Goal: Task Accomplishment & Management: Manage account settings

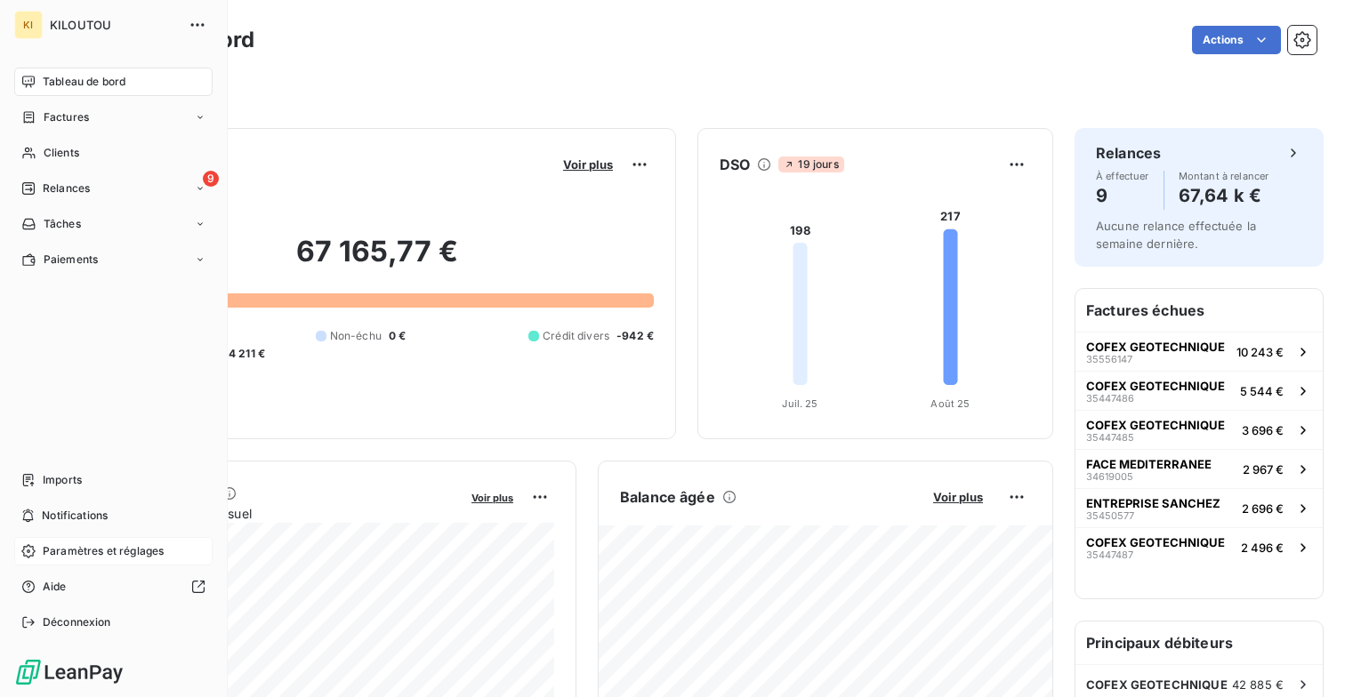
click at [67, 546] on span "Paramètres et réglages" at bounding box center [103, 551] width 121 height 16
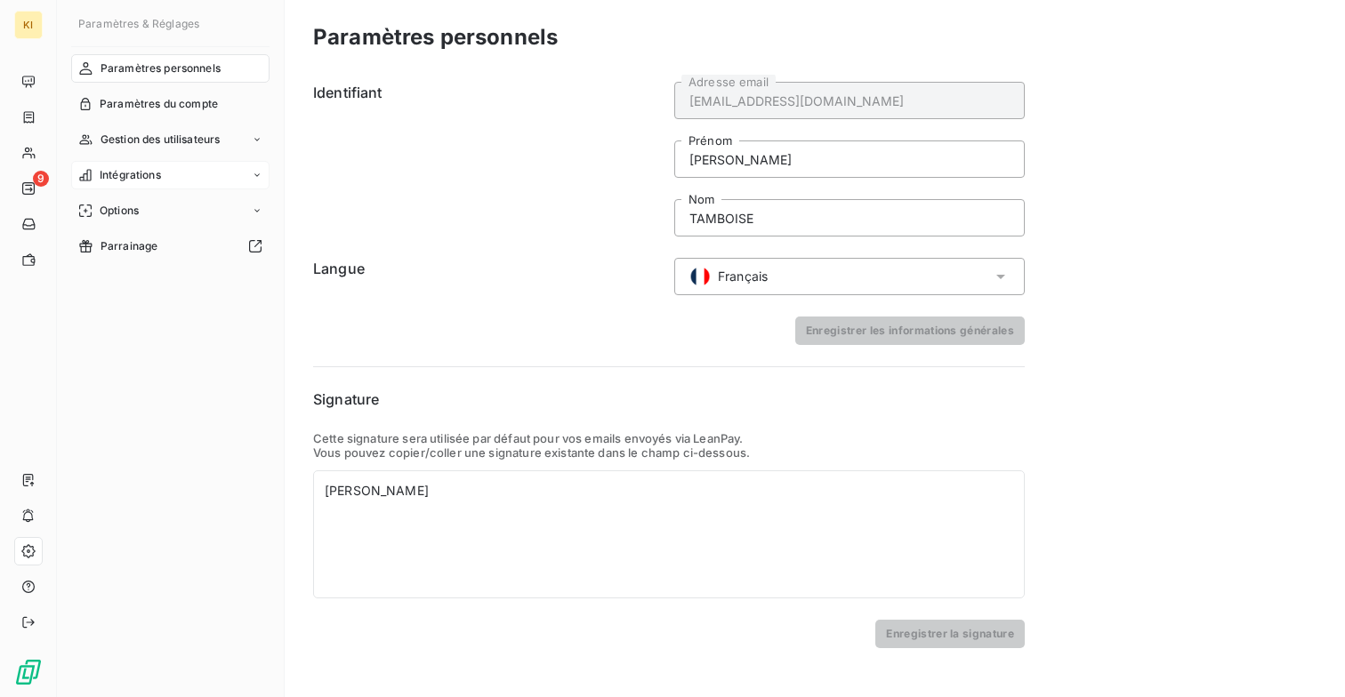
click at [173, 176] on div "Intégrations" at bounding box center [170, 175] width 198 height 28
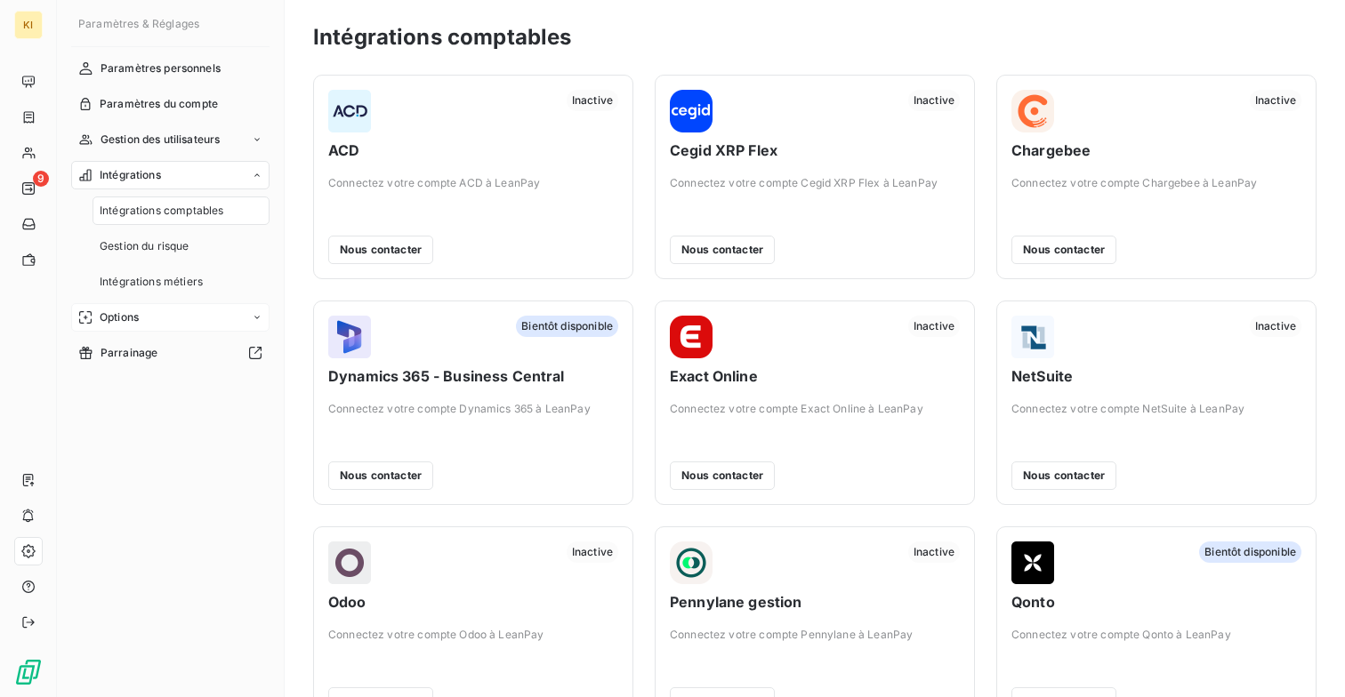
click at [176, 316] on div "Options" at bounding box center [170, 317] width 198 height 28
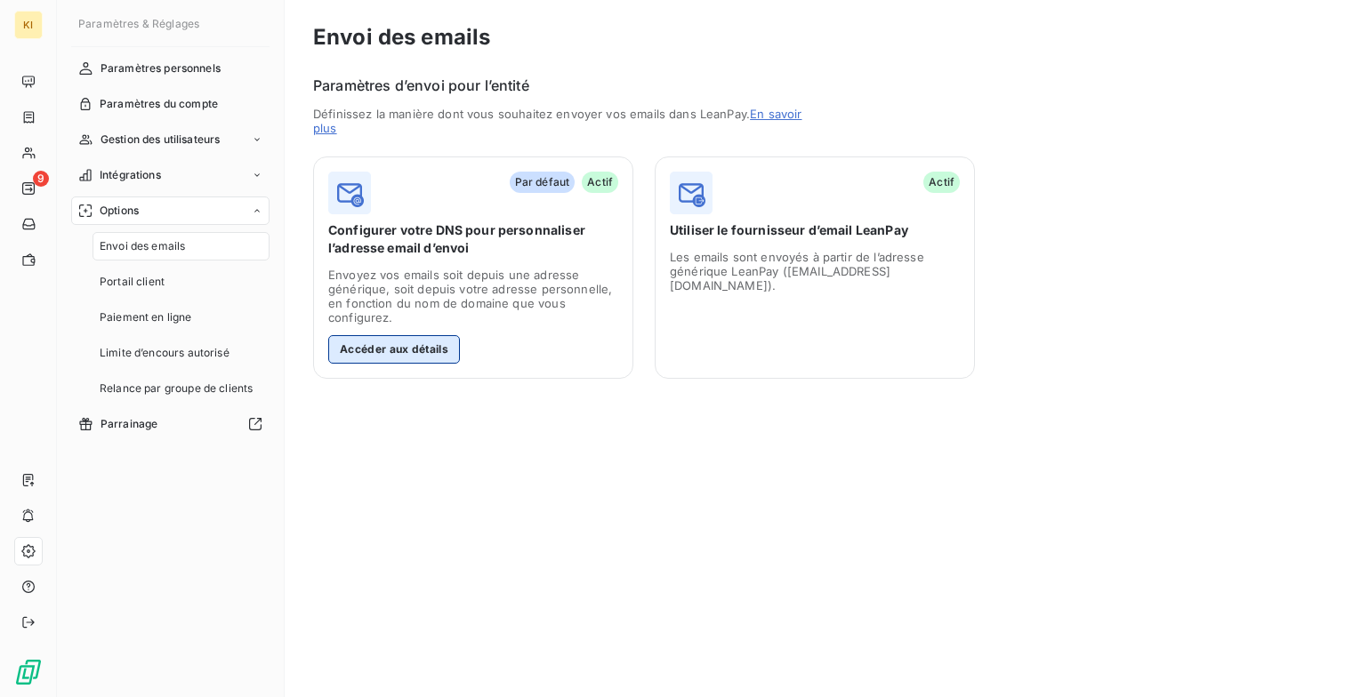
click at [422, 351] on button "Accéder aux détails" at bounding box center [394, 349] width 132 height 28
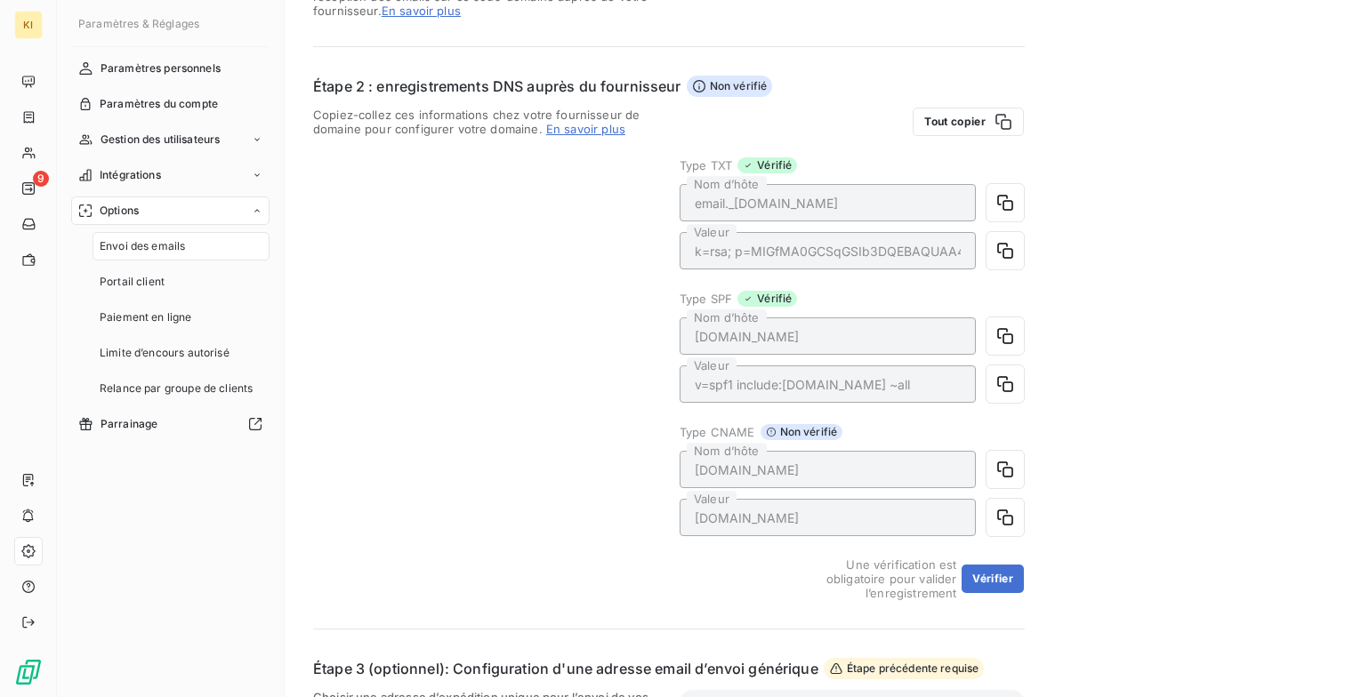
scroll to position [397, 0]
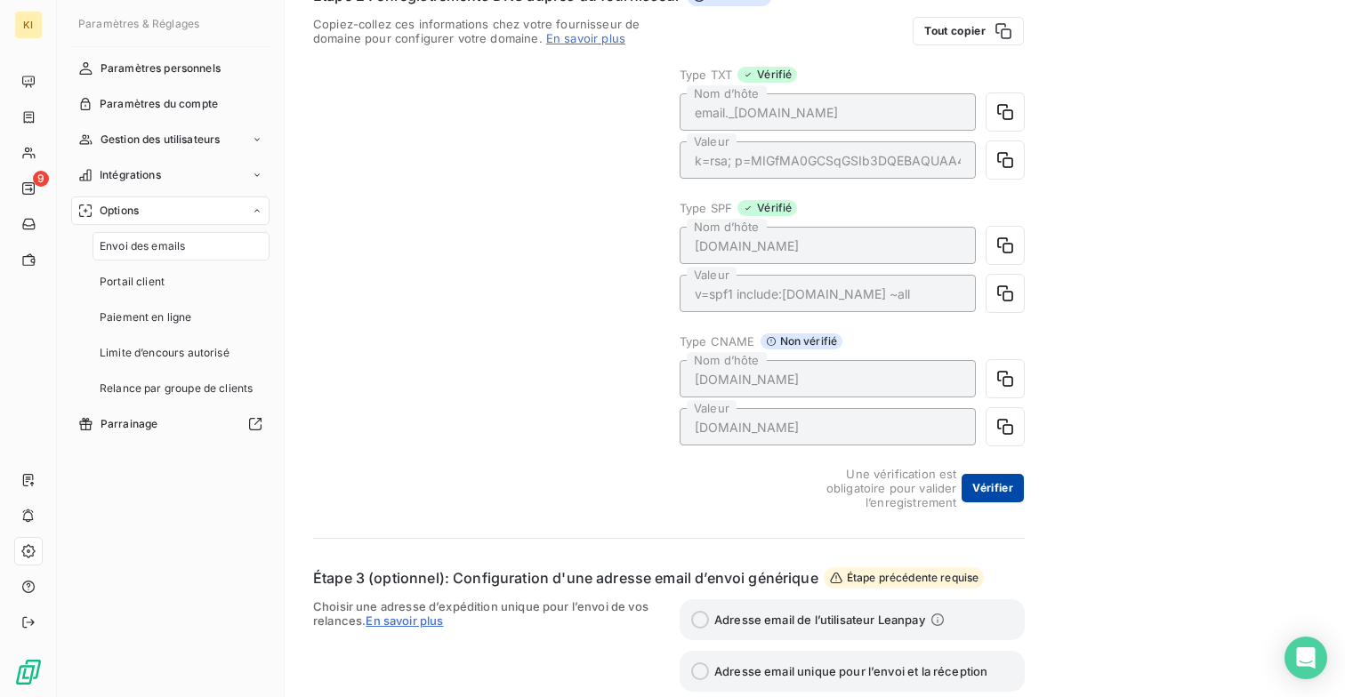
click at [1018, 491] on button "Vérifier" at bounding box center [992, 488] width 62 height 28
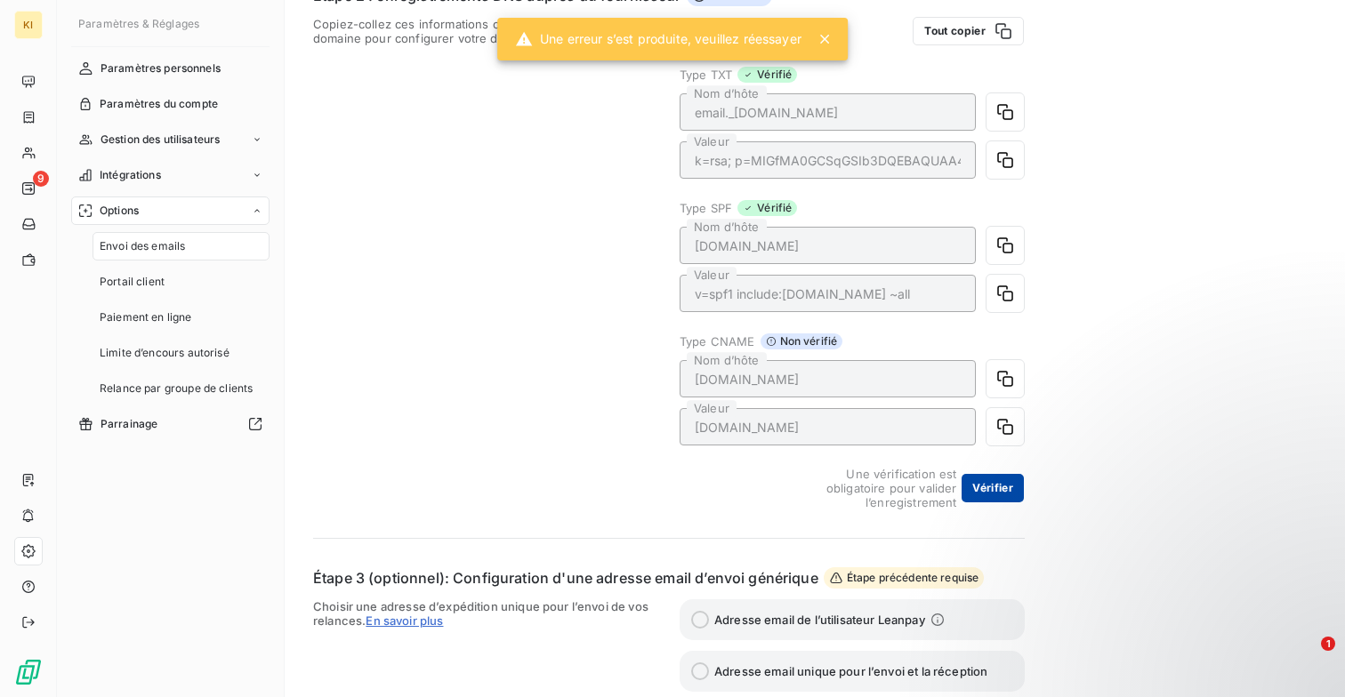
click at [1000, 502] on button "Vérifier" at bounding box center [992, 488] width 62 height 28
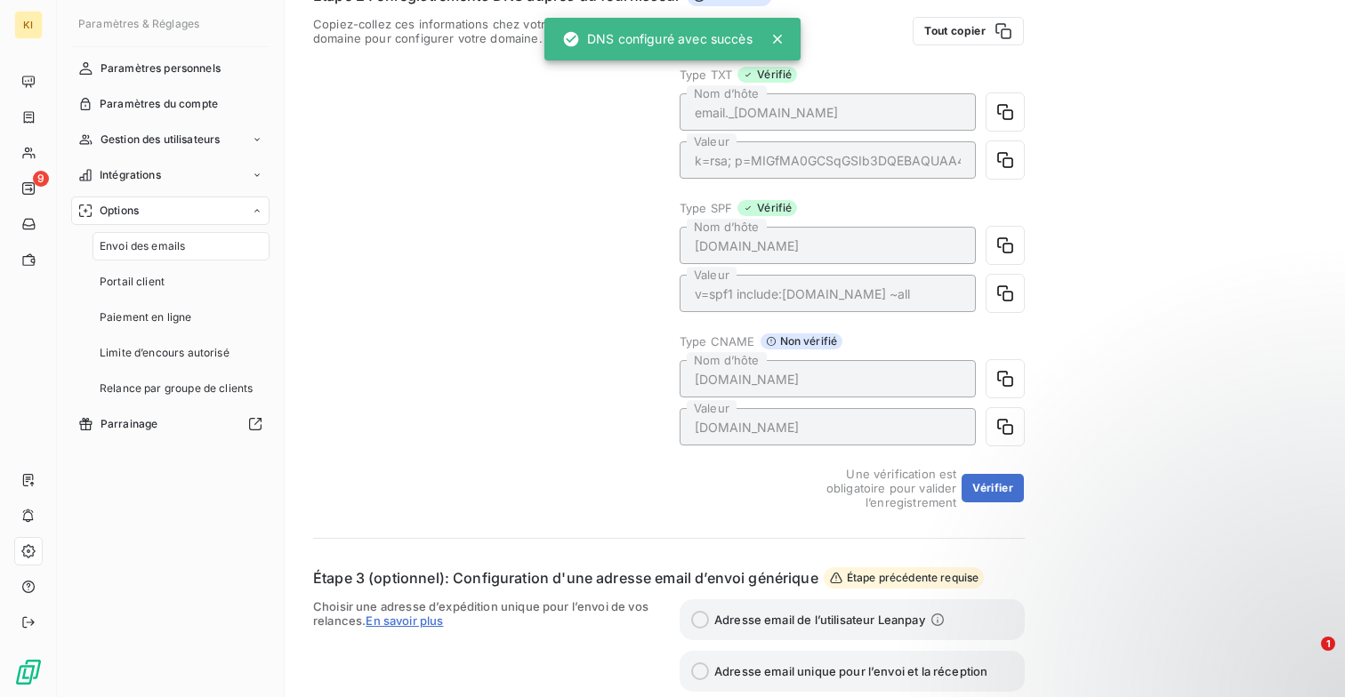
scroll to position [538, 0]
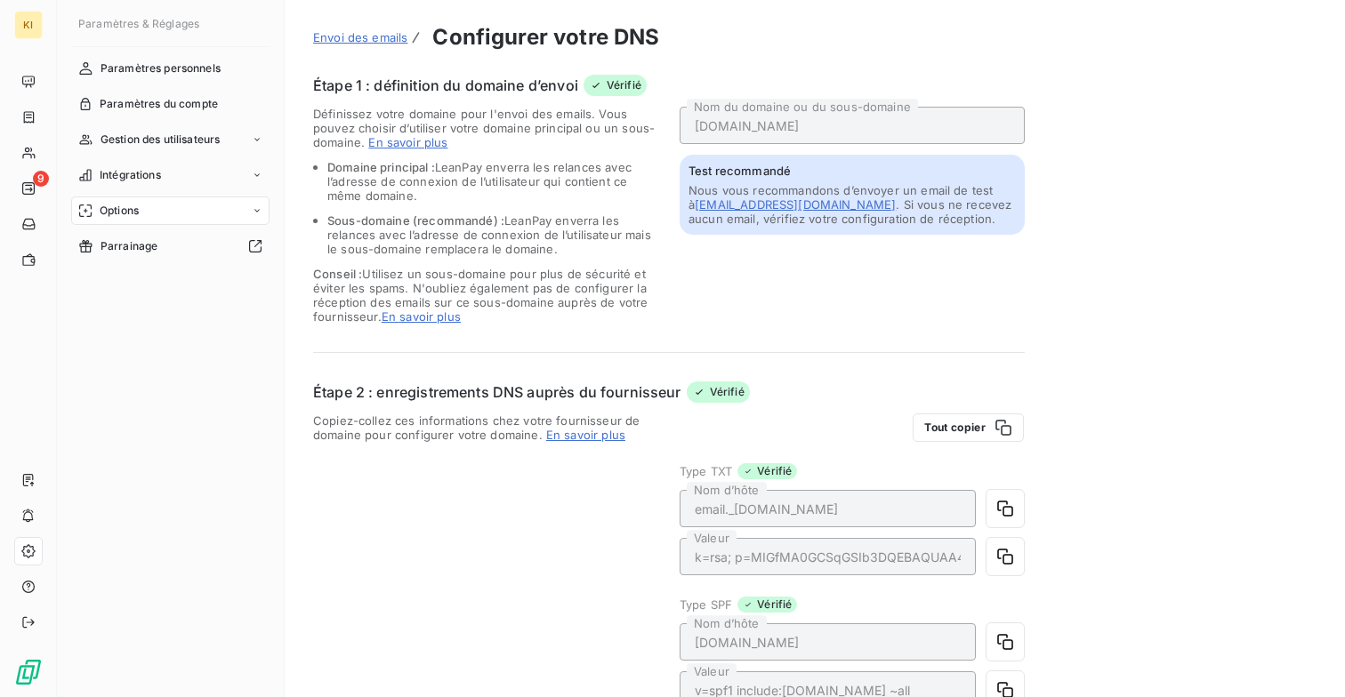
scroll to position [474, 0]
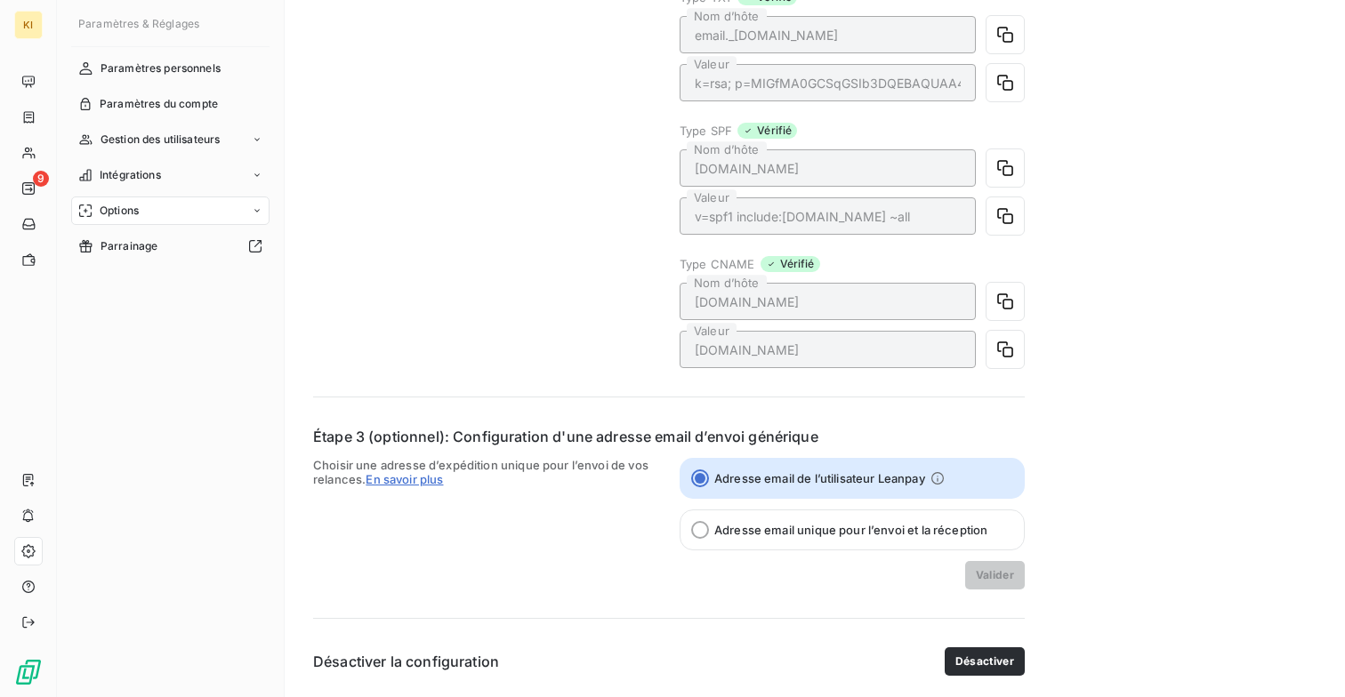
click at [808, 473] on span "Adresse email de l’utilisateur Leanpay" at bounding box center [819, 478] width 211 height 14
click at [709, 473] on input "Adresse email de l’utilisateur Leanpay" at bounding box center [700, 479] width 18 height 18
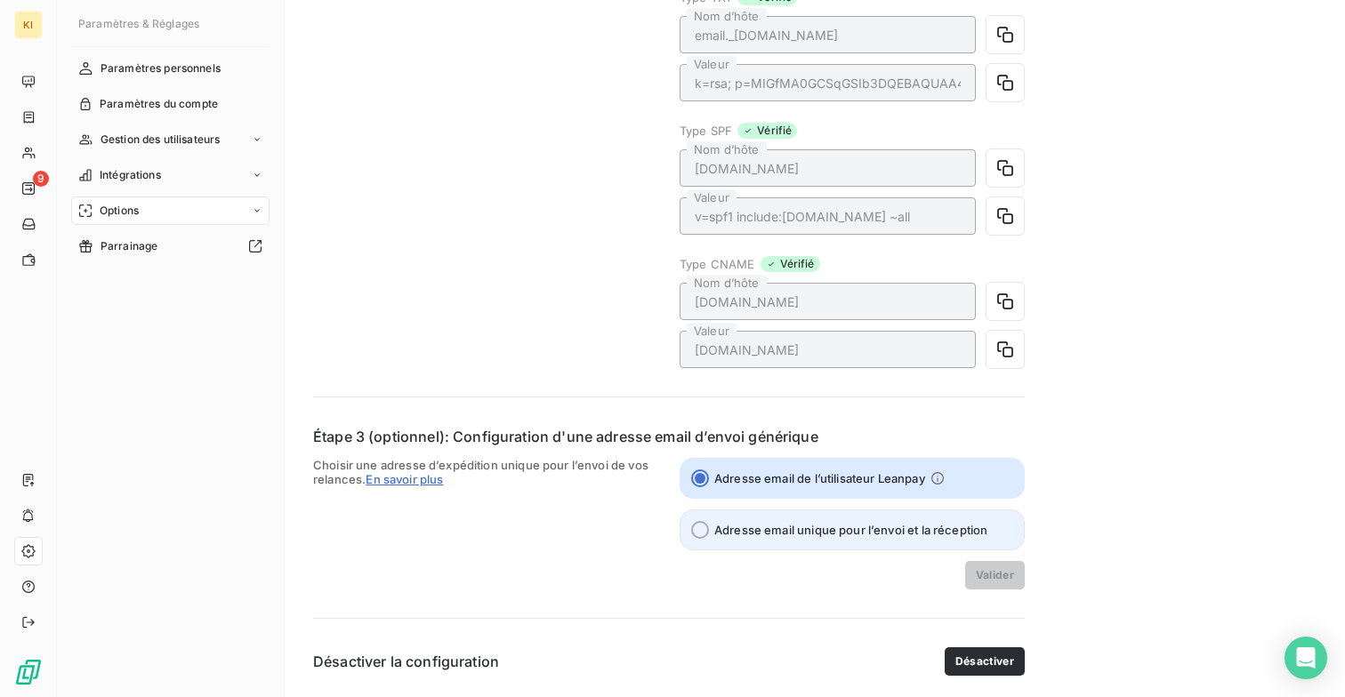
click at [809, 520] on label "Adresse email unique pour l’envoi et la réception" at bounding box center [851, 530] width 345 height 41
click at [709, 521] on input "Adresse email unique pour l’envoi et la réception" at bounding box center [700, 530] width 18 height 18
radio input "true"
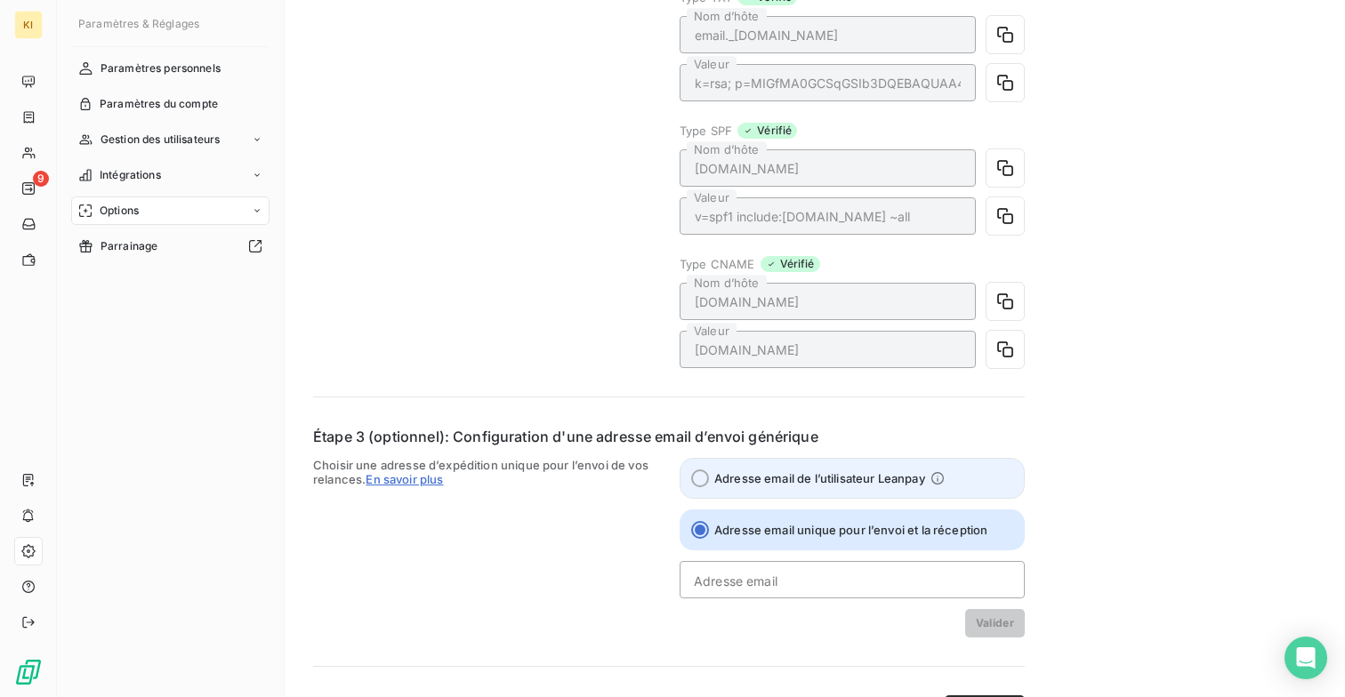
click at [805, 475] on span "Adresse email de l’utilisateur Leanpay" at bounding box center [819, 478] width 211 height 14
click at [709, 475] on input "Adresse email de l’utilisateur Leanpay" at bounding box center [700, 479] width 18 height 18
radio input "true"
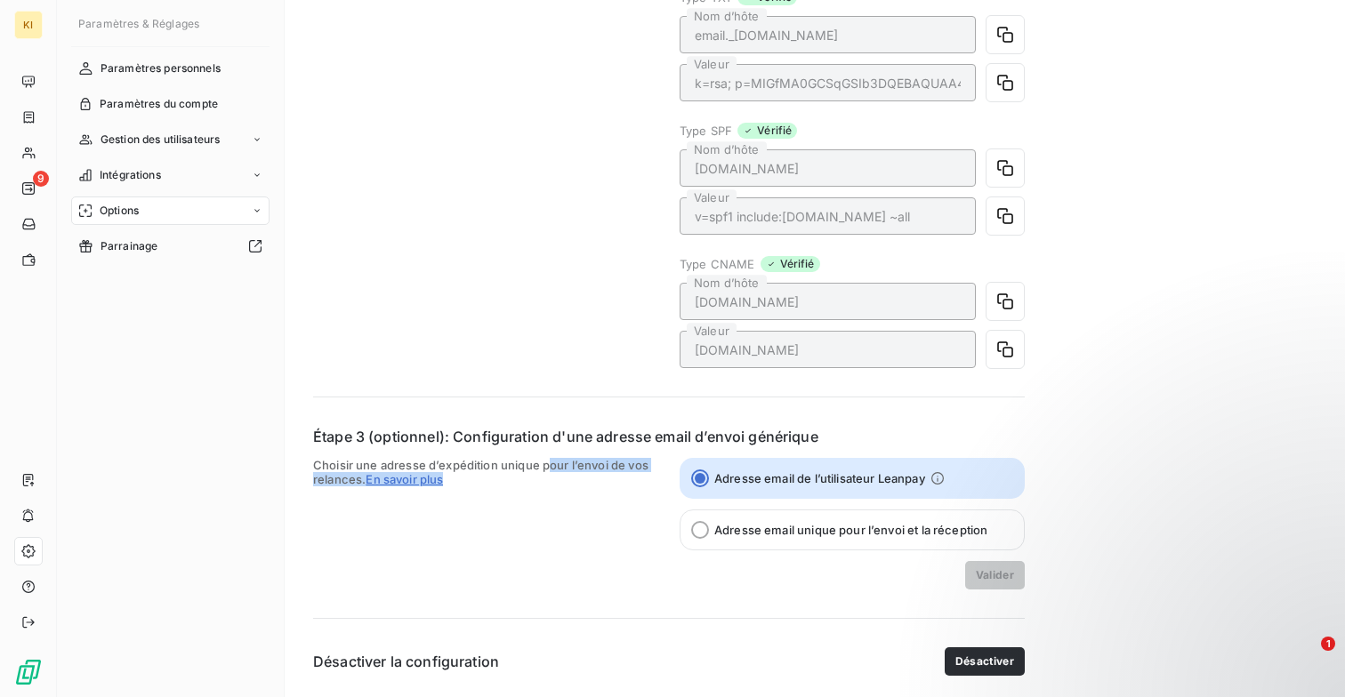
drag, startPoint x: 550, startPoint y: 460, endPoint x: 550, endPoint y: 481, distance: 21.3
click at [550, 481] on span "Choisir une adresse d’expédition unique pour l’envoi de vos relances. En savoir…" at bounding box center [485, 524] width 345 height 132
click at [407, 473] on span "En savoir plus" at bounding box center [404, 479] width 77 height 14
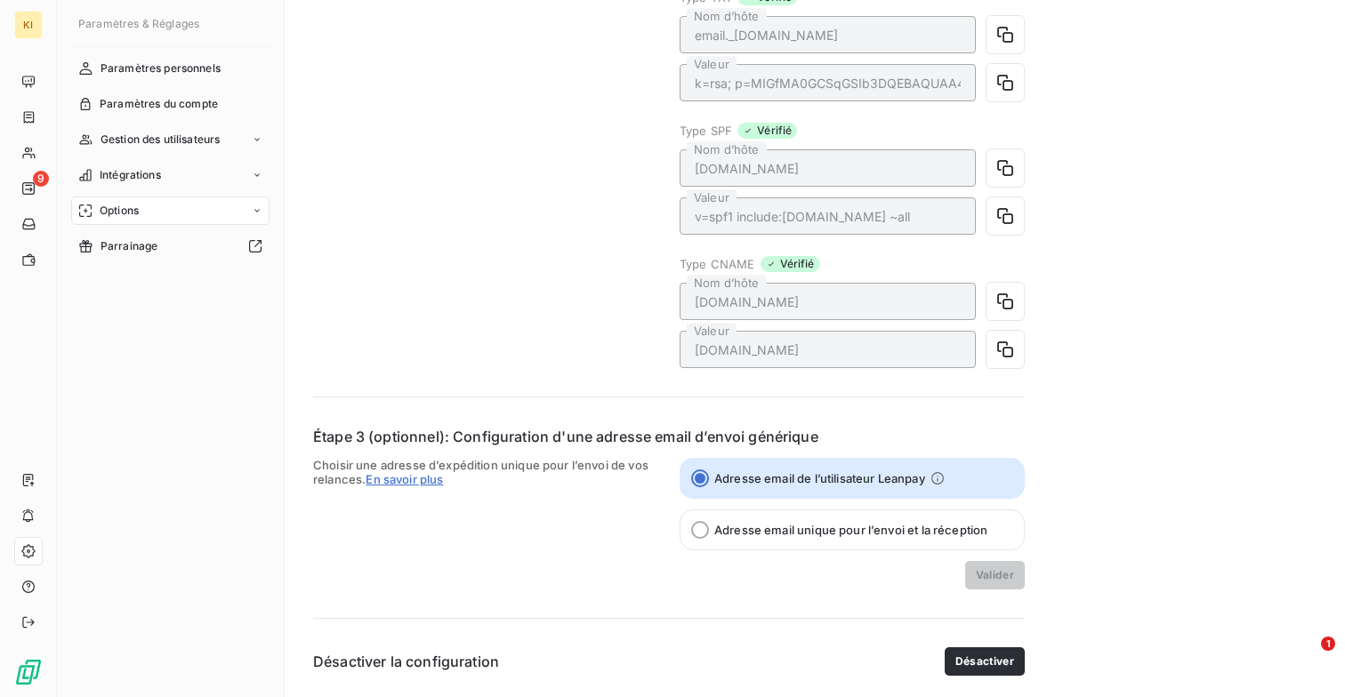
click at [1031, 568] on div "Envoi des emails Configurer votre DNS Étape 1 : définition du domaine d’envoi V…" at bounding box center [815, 111] width 1060 height 1171
click at [930, 513] on label "Adresse email unique pour l’envoi et la réception" at bounding box center [851, 530] width 345 height 41
click at [709, 521] on input "Adresse email unique pour l’envoi et la réception" at bounding box center [700, 530] width 18 height 18
radio input "true"
radio input "false"
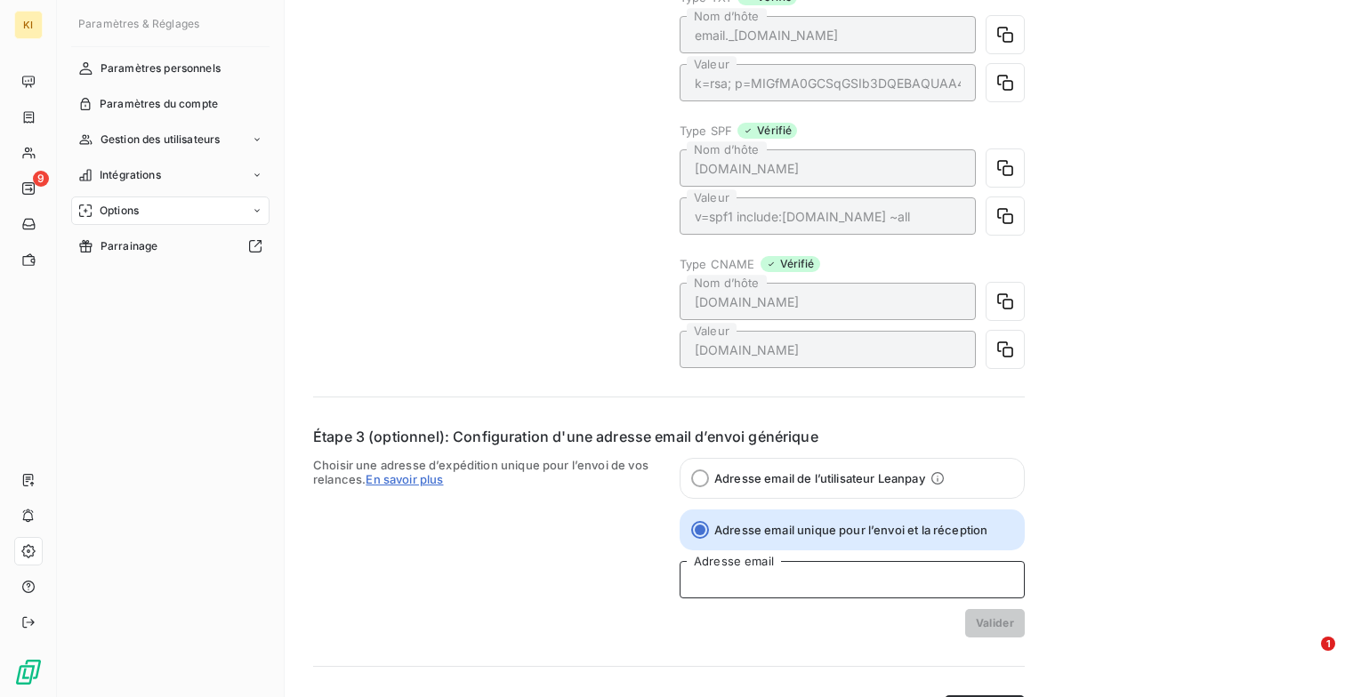
click at [907, 578] on input "Adresse email" at bounding box center [851, 579] width 345 height 37
type input "ae"
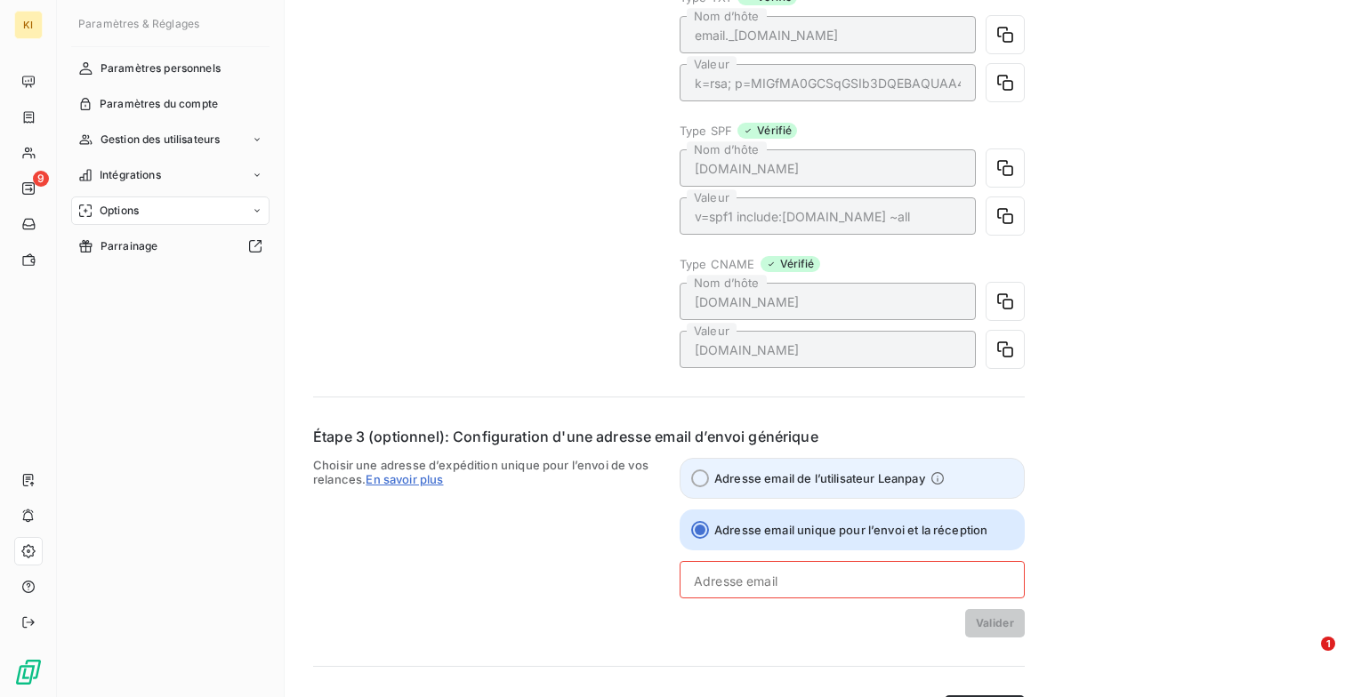
click at [745, 480] on span "Adresse email de l’utilisateur Leanpay" at bounding box center [819, 478] width 211 height 14
click at [709, 480] on input "Adresse email de l’utilisateur Leanpay" at bounding box center [700, 479] width 18 height 18
radio input "true"
radio input "false"
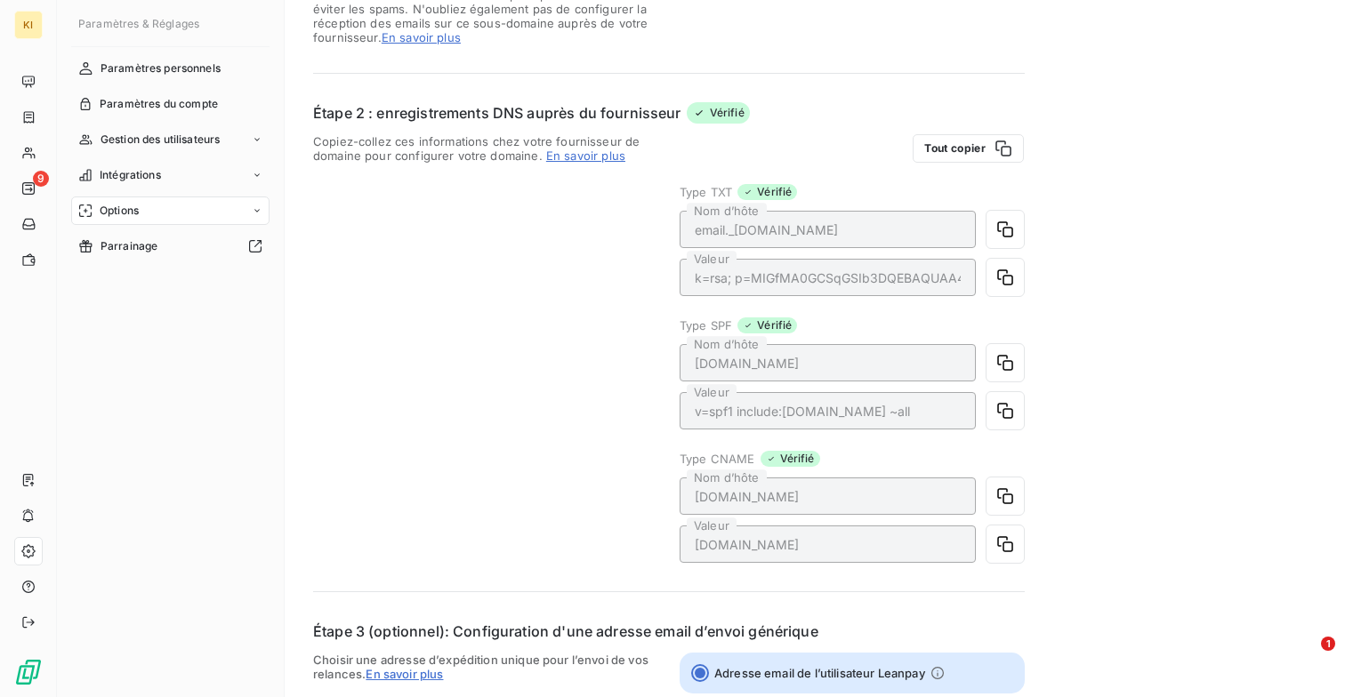
scroll to position [249, 0]
